Goal: Register for event/course: Register for event/course

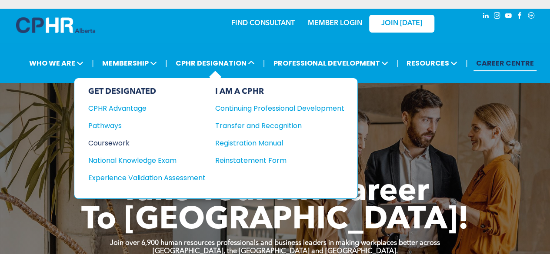
click at [116, 138] on div "Coursework" at bounding box center [141, 143] width 106 height 11
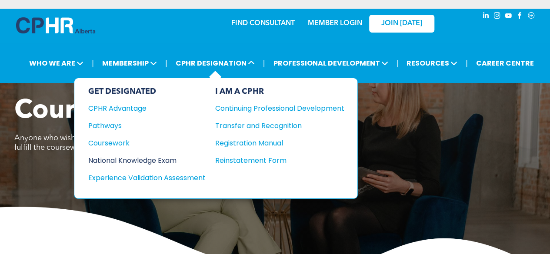
click at [116, 156] on div "National Knowledge Exam" at bounding box center [141, 160] width 106 height 11
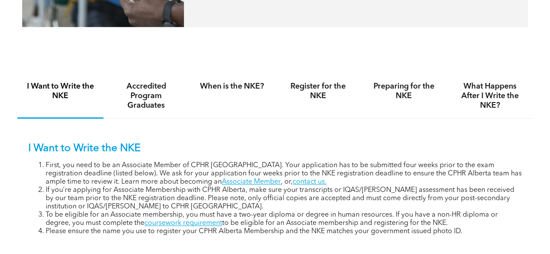
scroll to position [492, 0]
click at [407, 90] on h4 "Preparing for the NKE" at bounding box center [404, 90] width 70 height 19
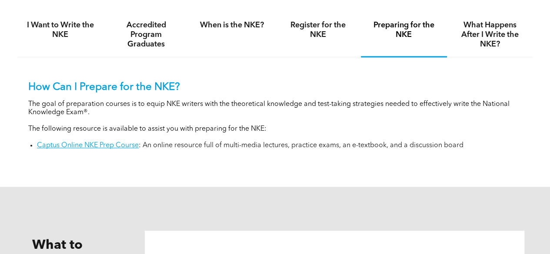
scroll to position [554, 0]
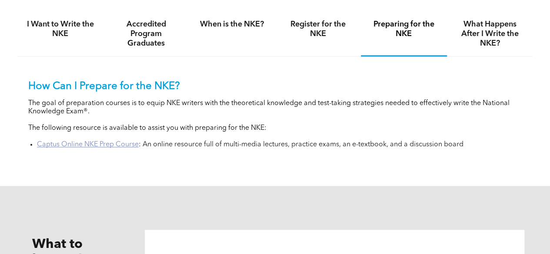
click at [100, 147] on link "Captus Online NKE Prep Course" at bounding box center [88, 144] width 102 height 7
